Goal: Transaction & Acquisition: Purchase product/service

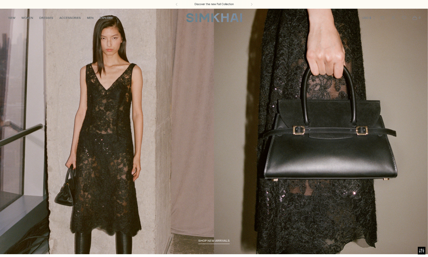
click at [211, 240] on span "shop new arrivals" at bounding box center [213, 240] width 31 height 4
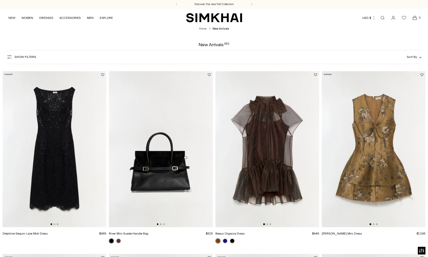
click at [53, 171] on img at bounding box center [55, 149] width 104 height 156
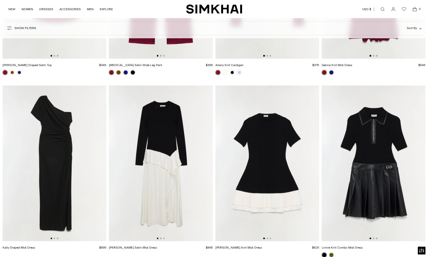
scroll to position [5129, 0]
